Goal: Information Seeking & Learning: Learn about a topic

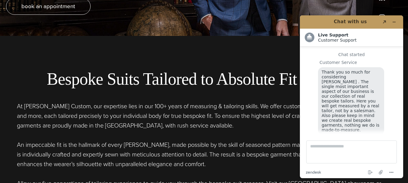
scroll to position [8, 0]
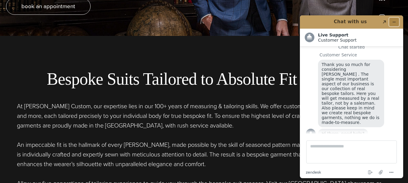
click at [395, 21] on icon "Minimize widget" at bounding box center [394, 22] width 4 height 4
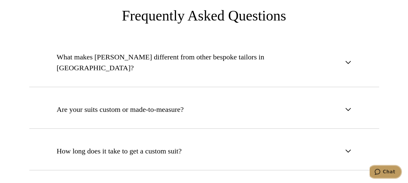
scroll to position [2169, 0]
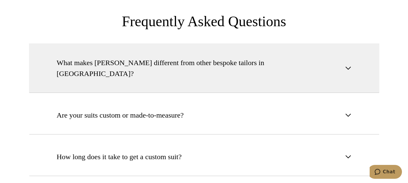
click at [345, 65] on span "button" at bounding box center [347, 68] width 7 height 7
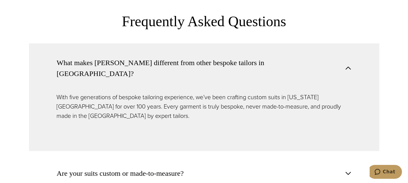
click at [345, 65] on span "button" at bounding box center [347, 68] width 7 height 7
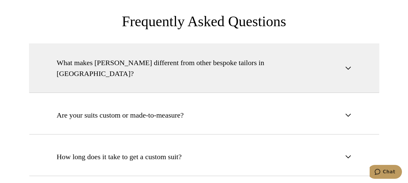
click at [345, 65] on span "button" at bounding box center [347, 68] width 7 height 7
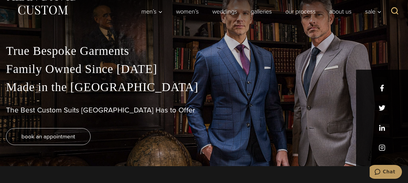
scroll to position [0, 0]
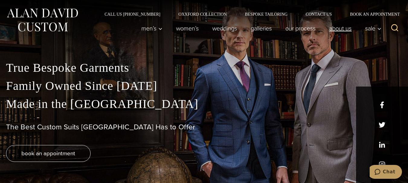
click at [345, 31] on link "About Us" at bounding box center [340, 28] width 36 height 12
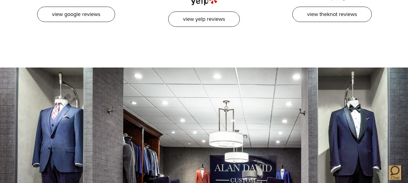
scroll to position [2226, 0]
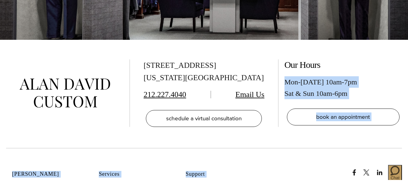
drag, startPoint x: 406, startPoint y: 153, endPoint x: 410, endPoint y: 33, distance: 120.7
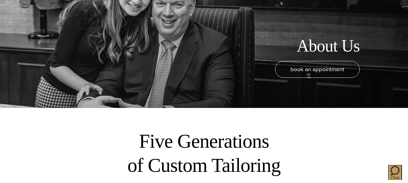
scroll to position [0, 0]
